Goal: Navigation & Orientation: Find specific page/section

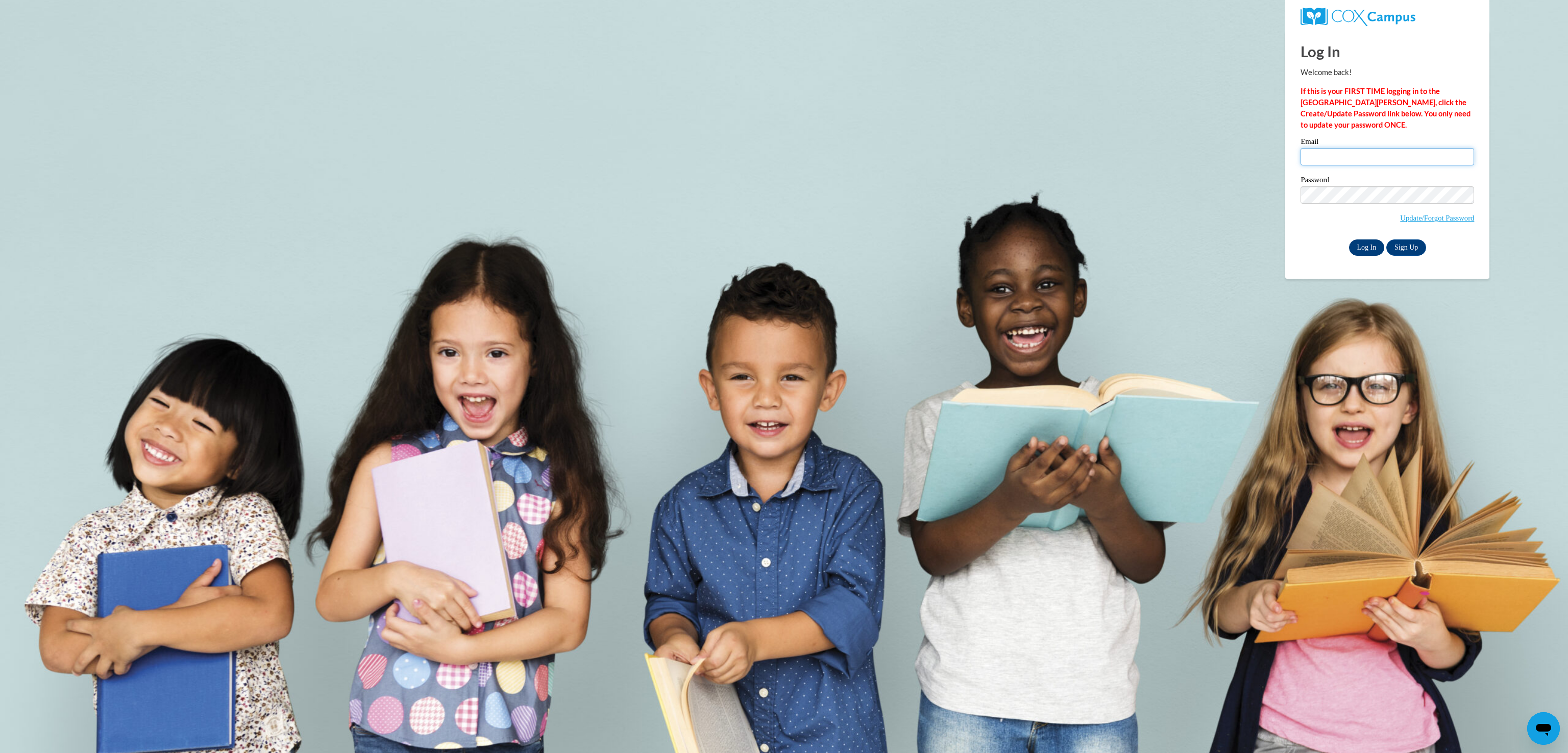
type input "sventura@foxbay.org"
click at [1361, 245] on input "Log In" at bounding box center [1367, 247] width 36 height 16
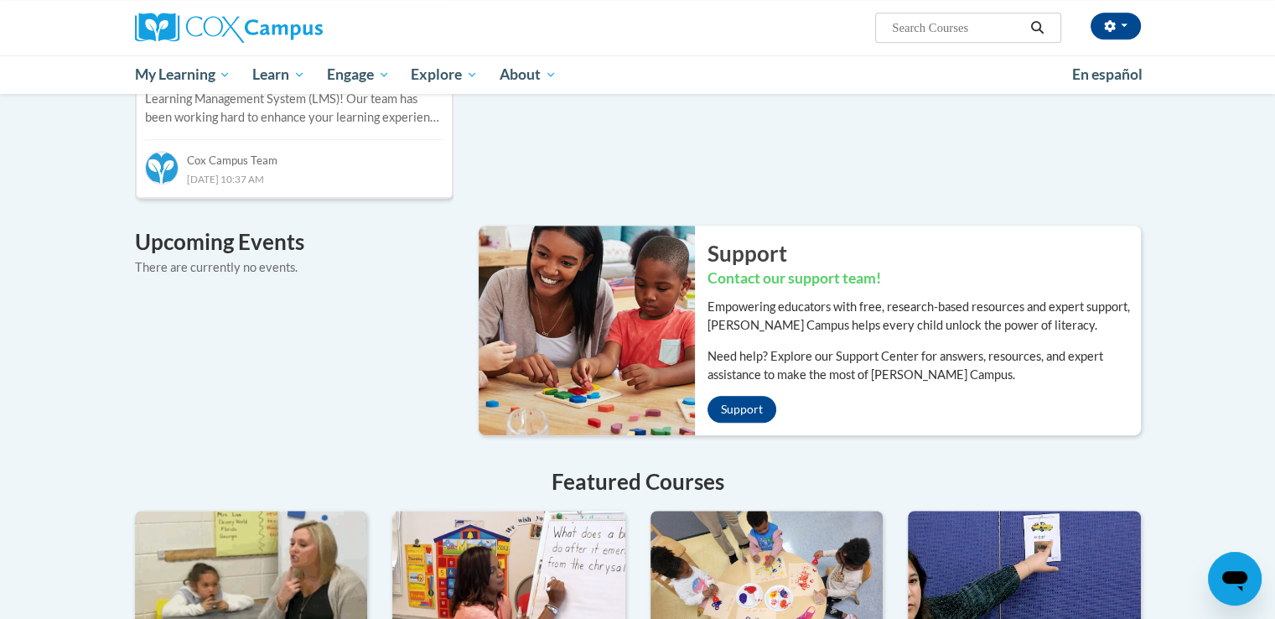
scroll to position [963, 0]
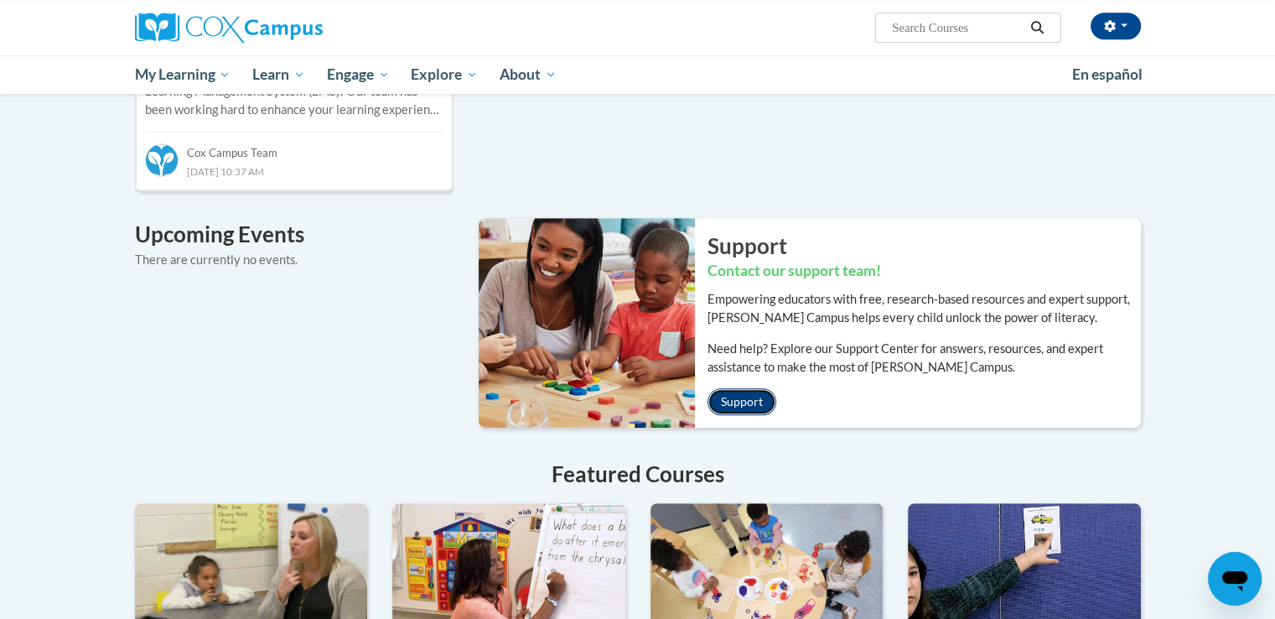
click at [754, 388] on link "Support" at bounding box center [742, 401] width 69 height 27
